Goal: Information Seeking & Learning: Understand process/instructions

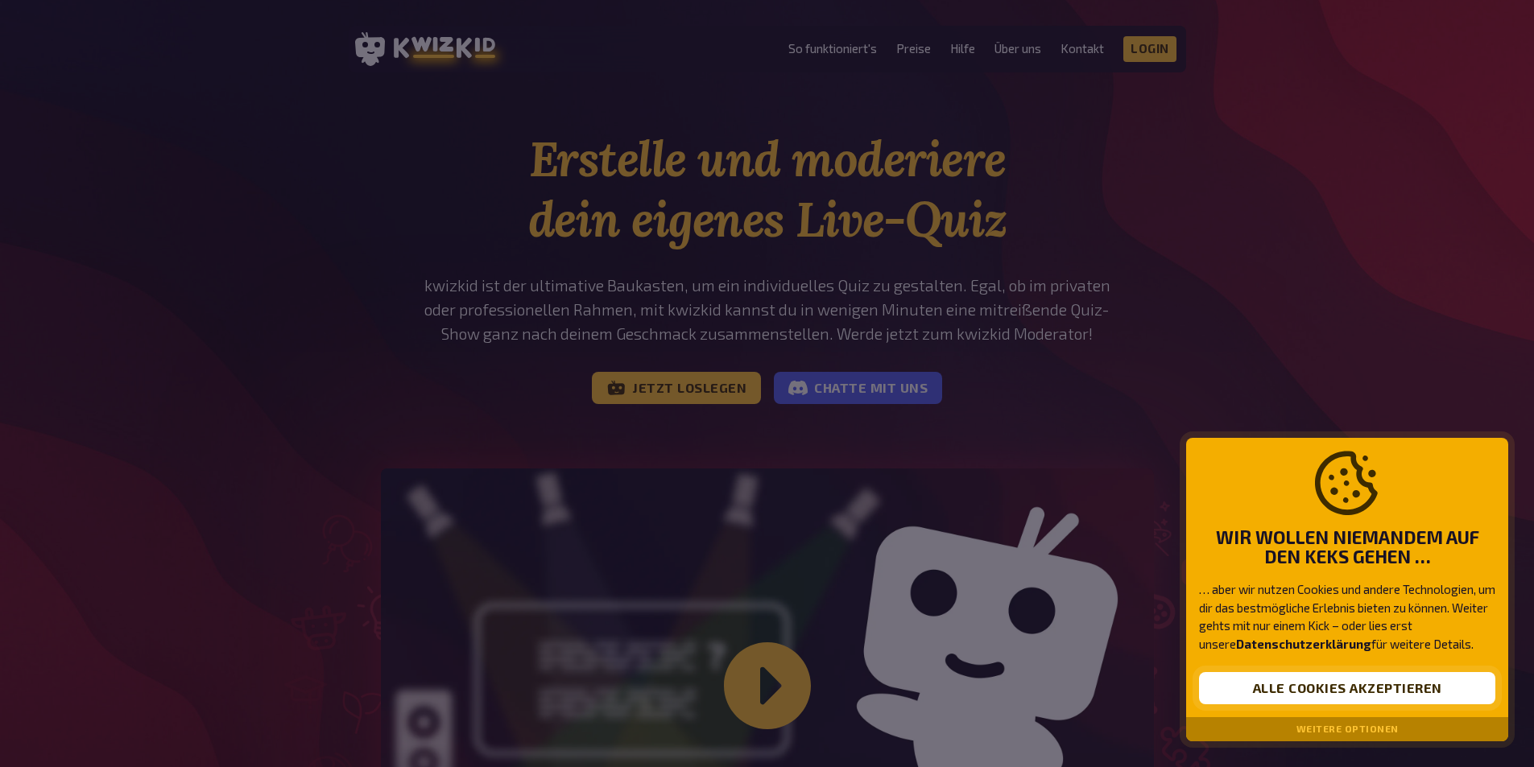
click at [887, 509] on button "Alle Cookies akzeptieren" at bounding box center [1347, 688] width 296 height 32
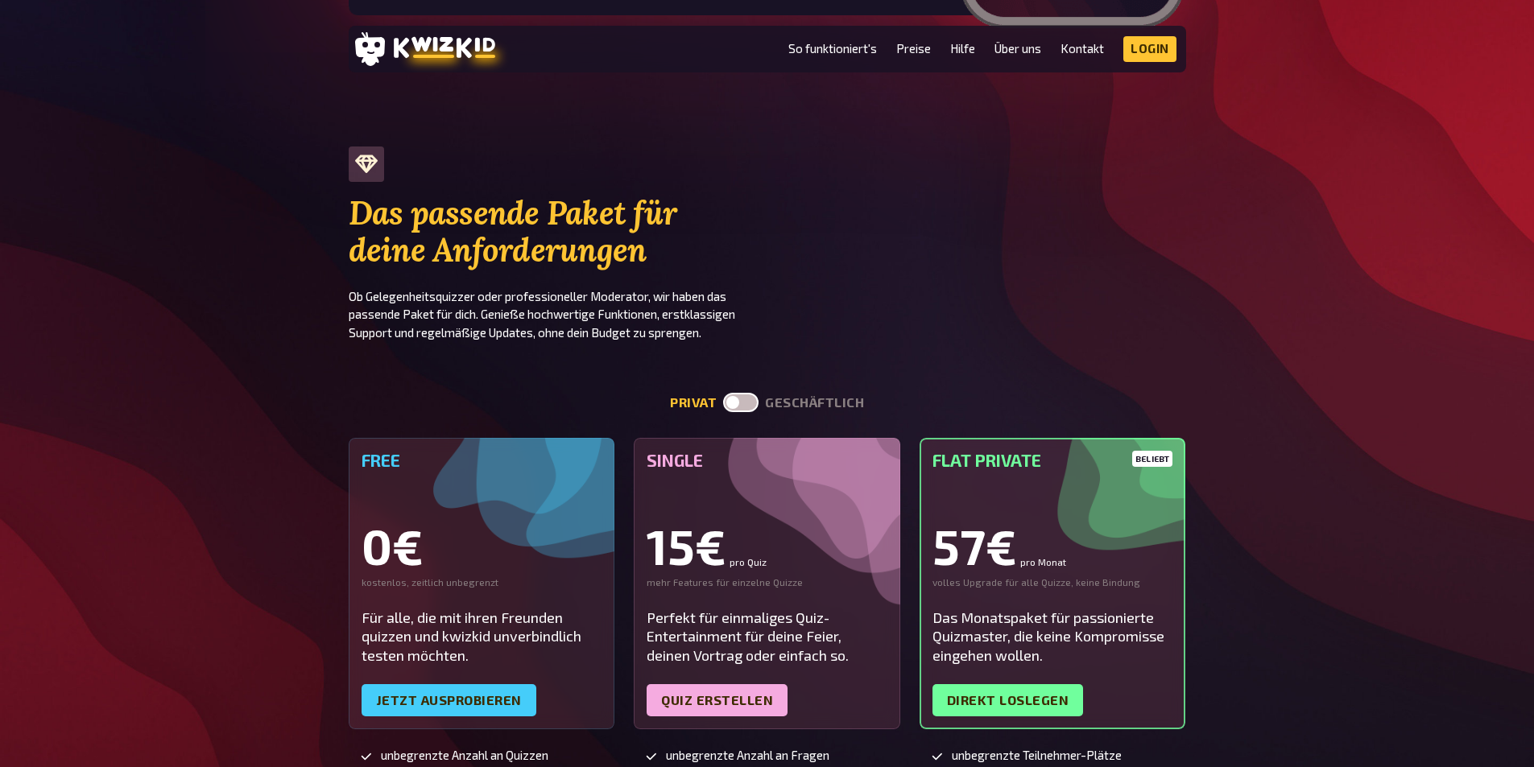
scroll to position [3462, 0]
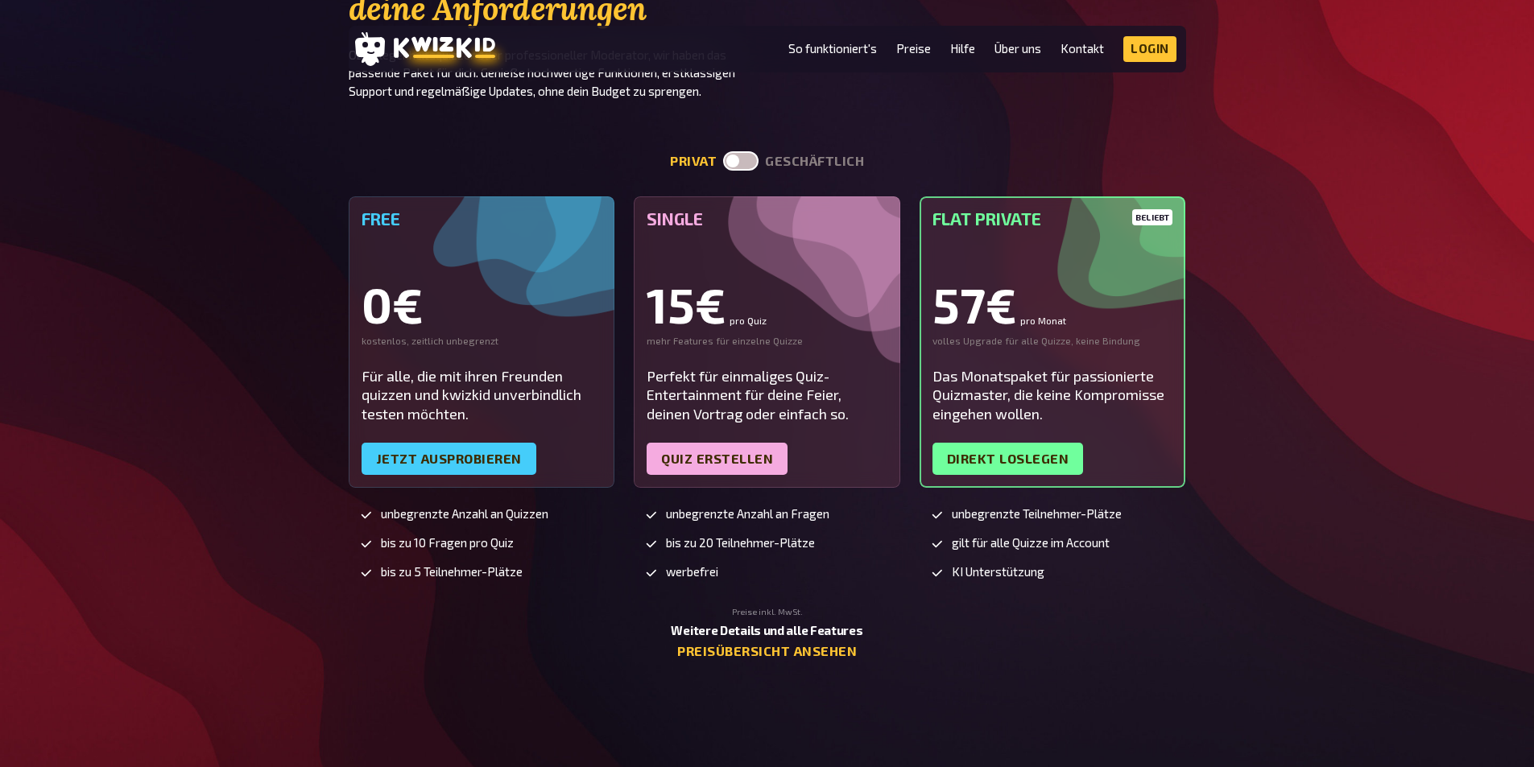
click at [723, 164] on label at bounding box center [740, 160] width 35 height 19
click at [723, 151] on input "checkbox" at bounding box center [722, 151] width 1 height 1
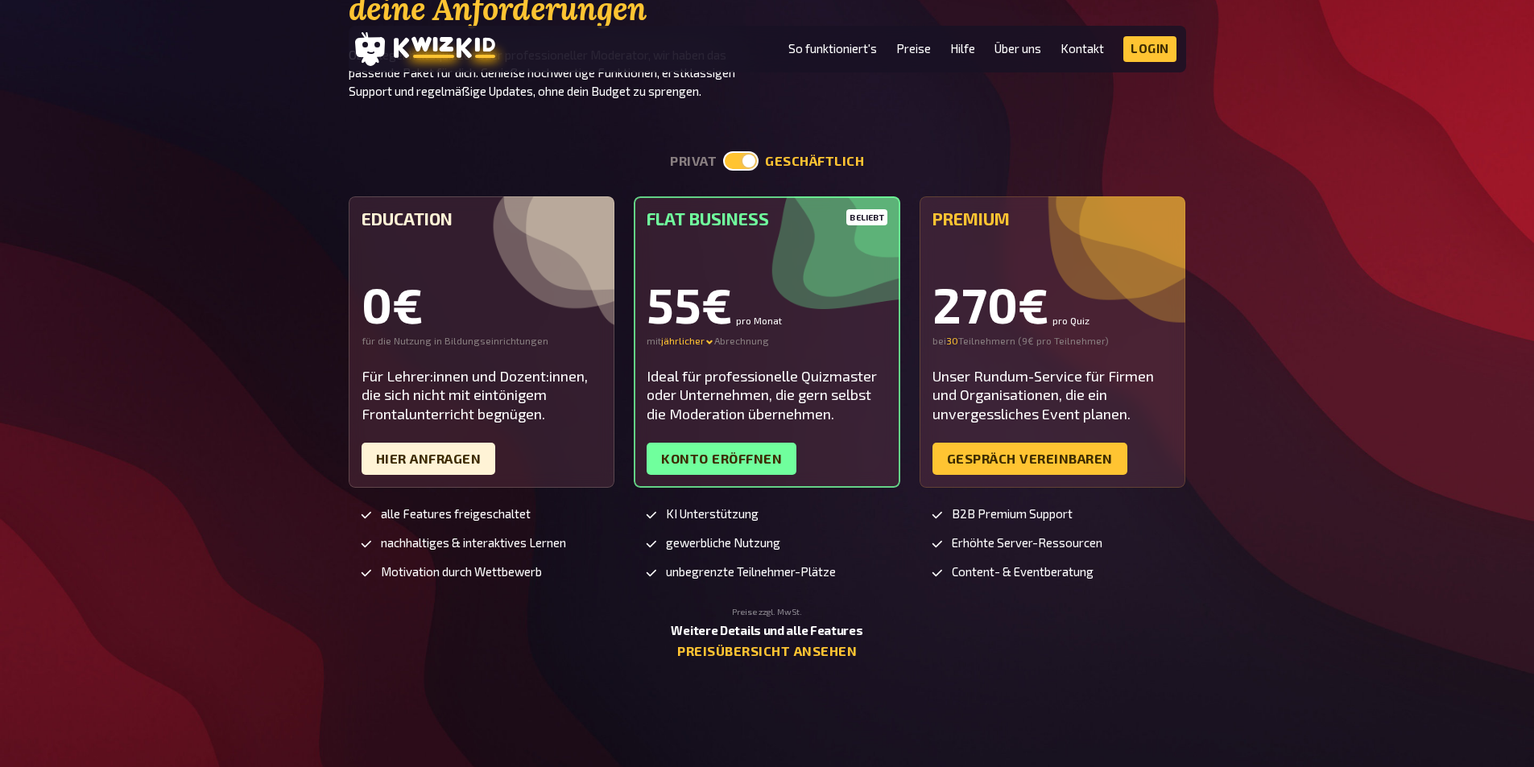
click at [735, 161] on label at bounding box center [740, 160] width 35 height 19
click at [723, 151] on input "checkbox" at bounding box center [722, 151] width 1 height 1
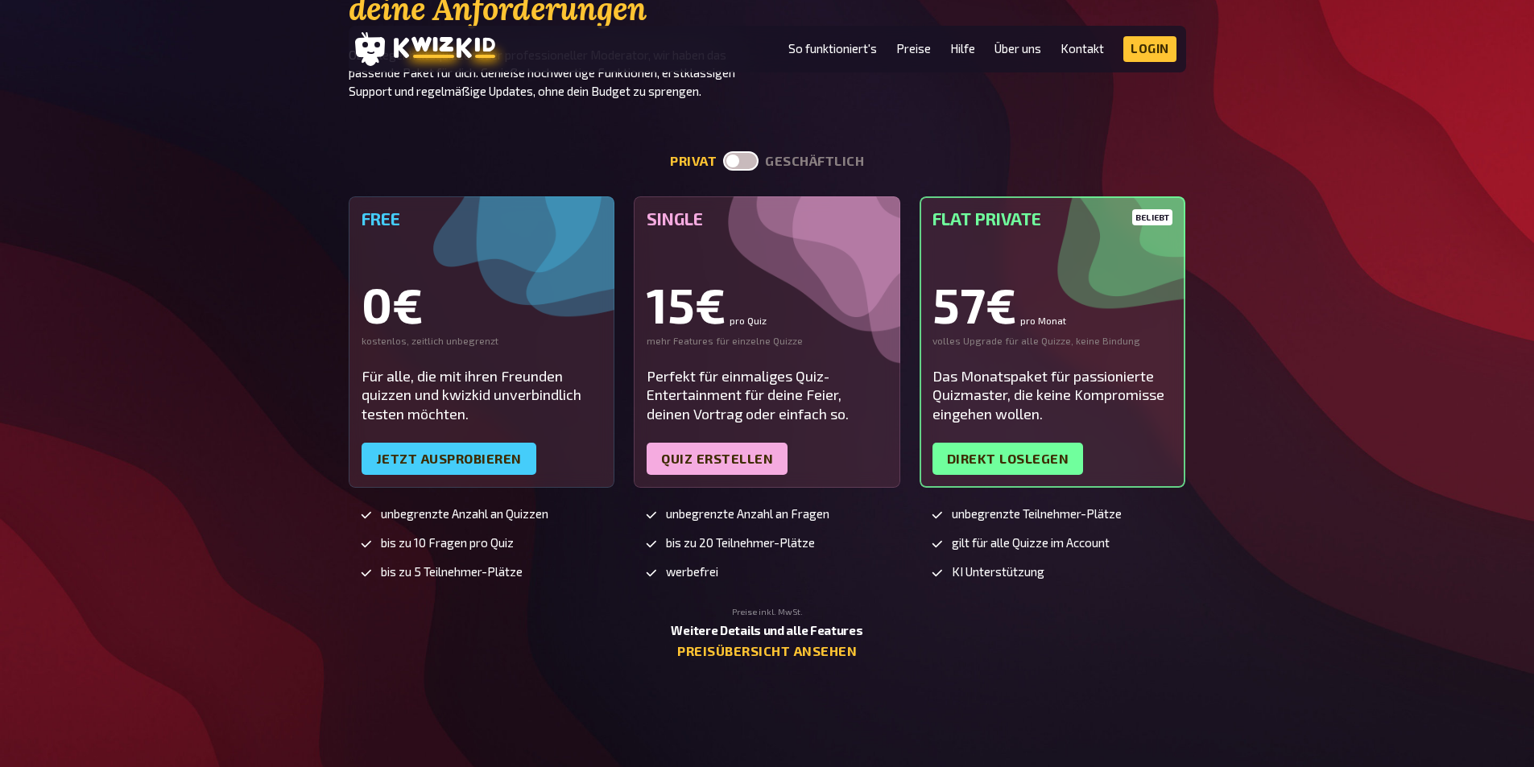
click at [748, 163] on label at bounding box center [740, 160] width 35 height 19
click at [723, 151] on input "checkbox" at bounding box center [722, 151] width 1 height 1
checkbox input "true"
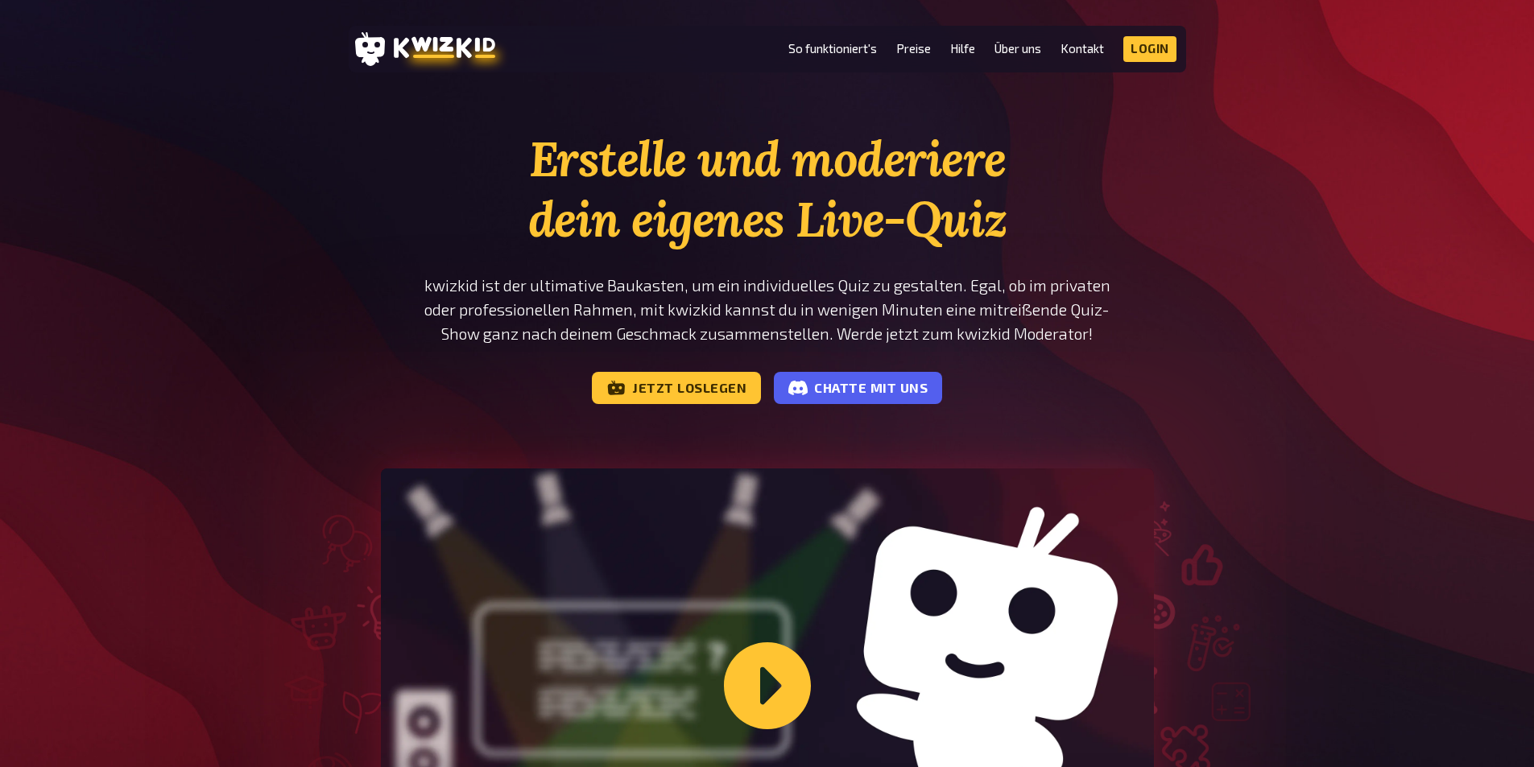
scroll to position [242, 0]
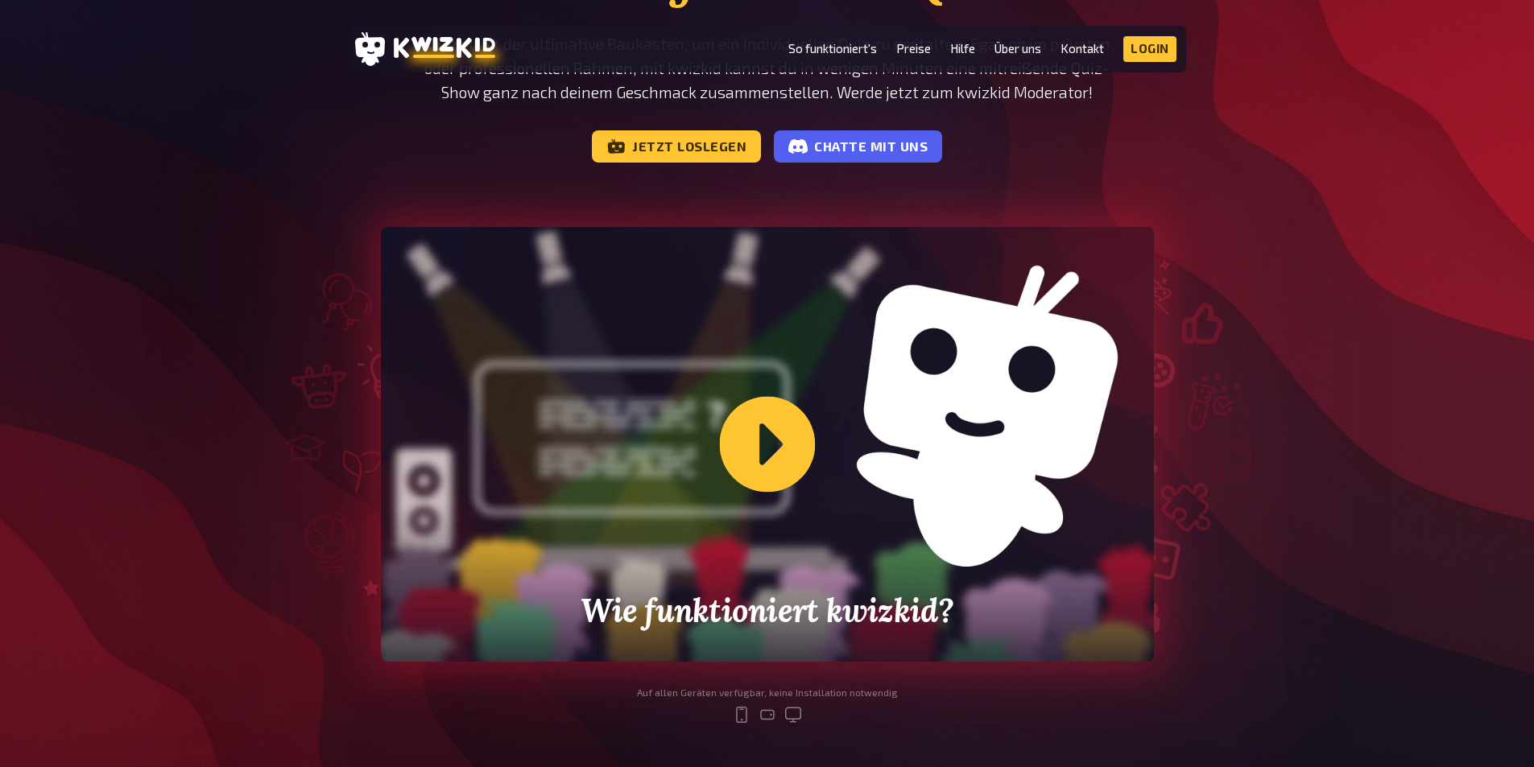
click at [745, 452] on div "Wie funktioniert kwizkid?" at bounding box center [767, 444] width 773 height 435
